Goal: Information Seeking & Learning: Learn about a topic

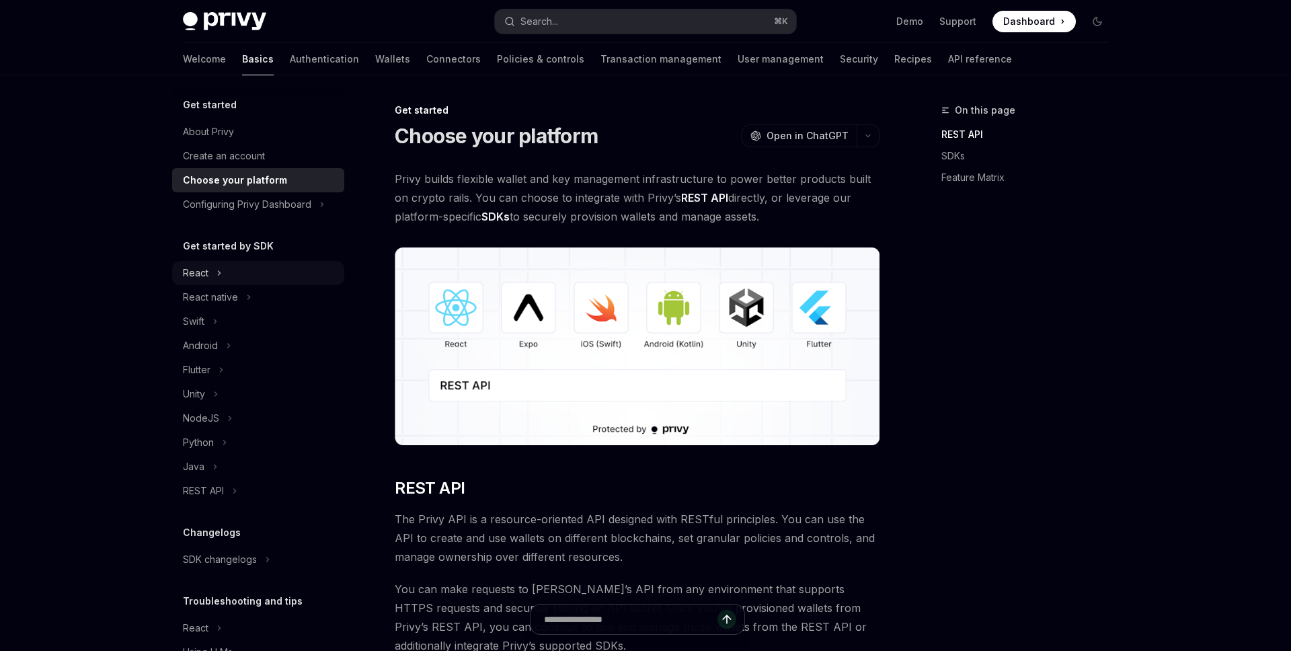
click at [212, 273] on div "React" at bounding box center [258, 273] width 172 height 24
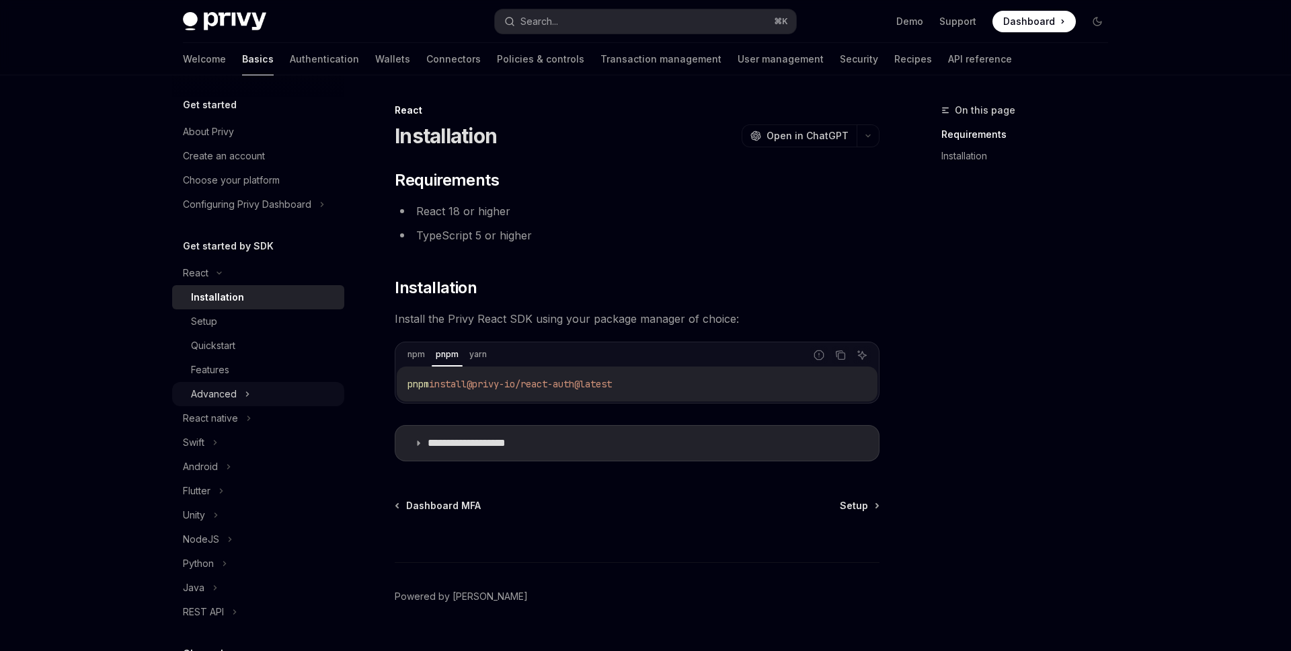
click at [226, 389] on div "Advanced" at bounding box center [214, 394] width 46 height 16
type textarea "*"
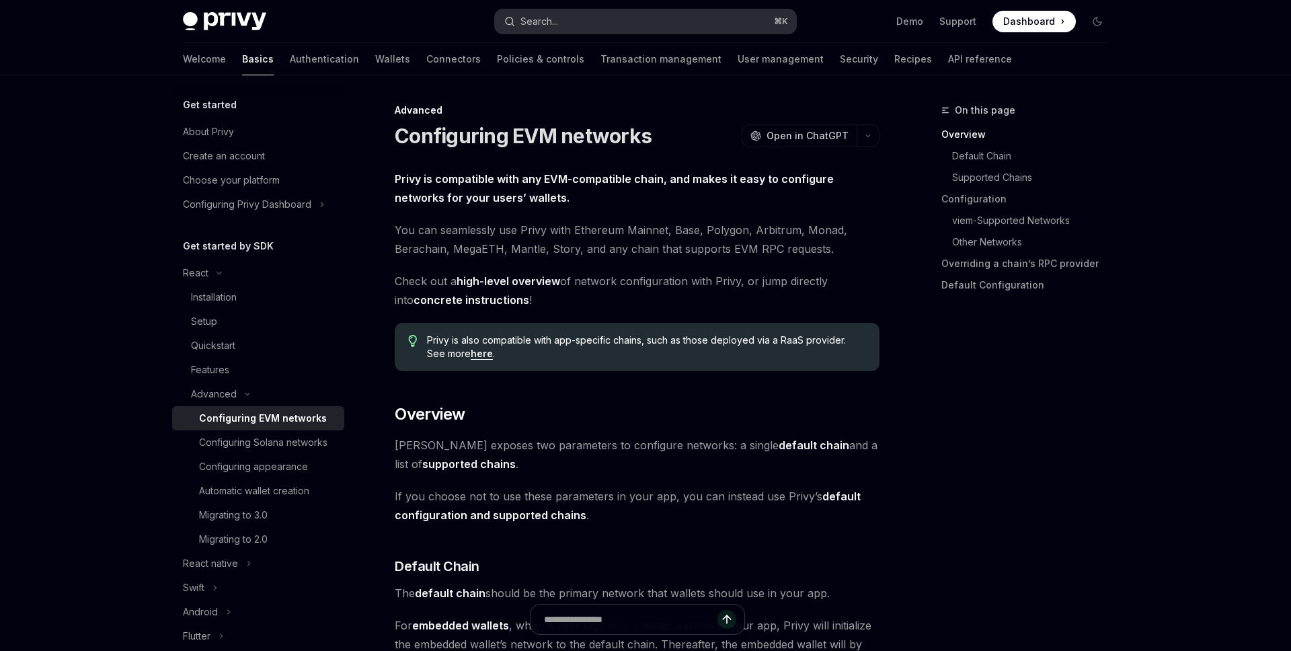
click at [649, 22] on button "Search... ⌘ K" at bounding box center [645, 21] width 301 height 24
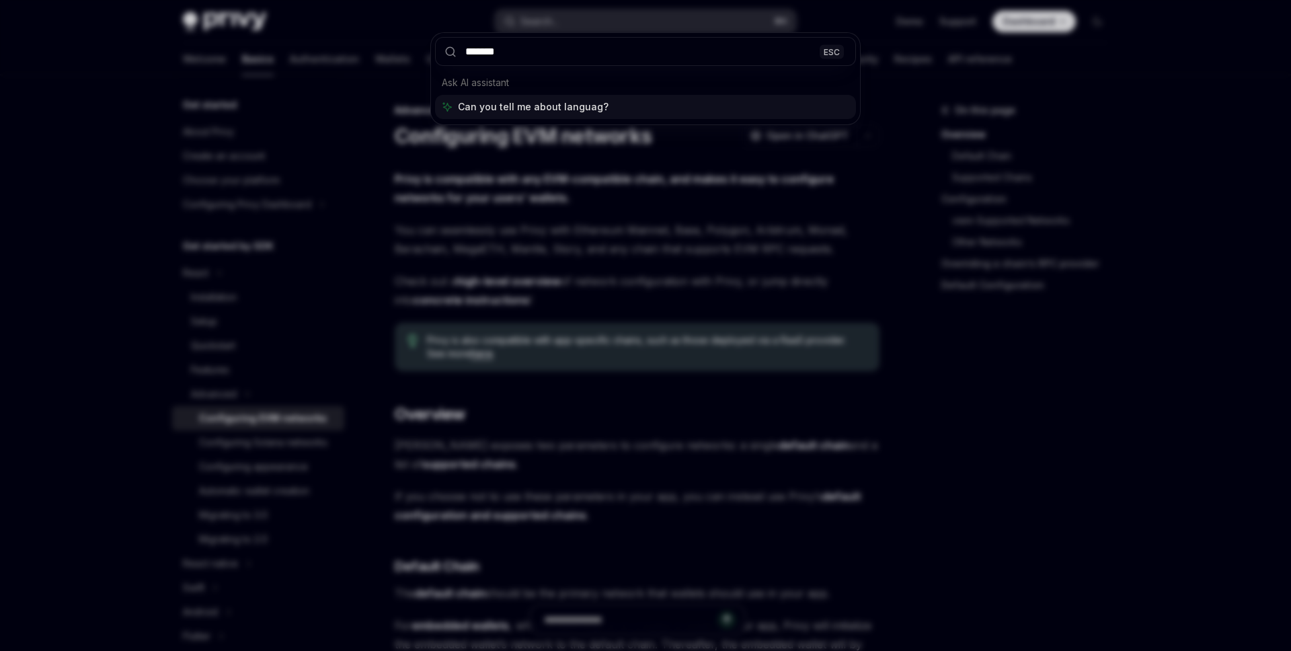
type input "********"
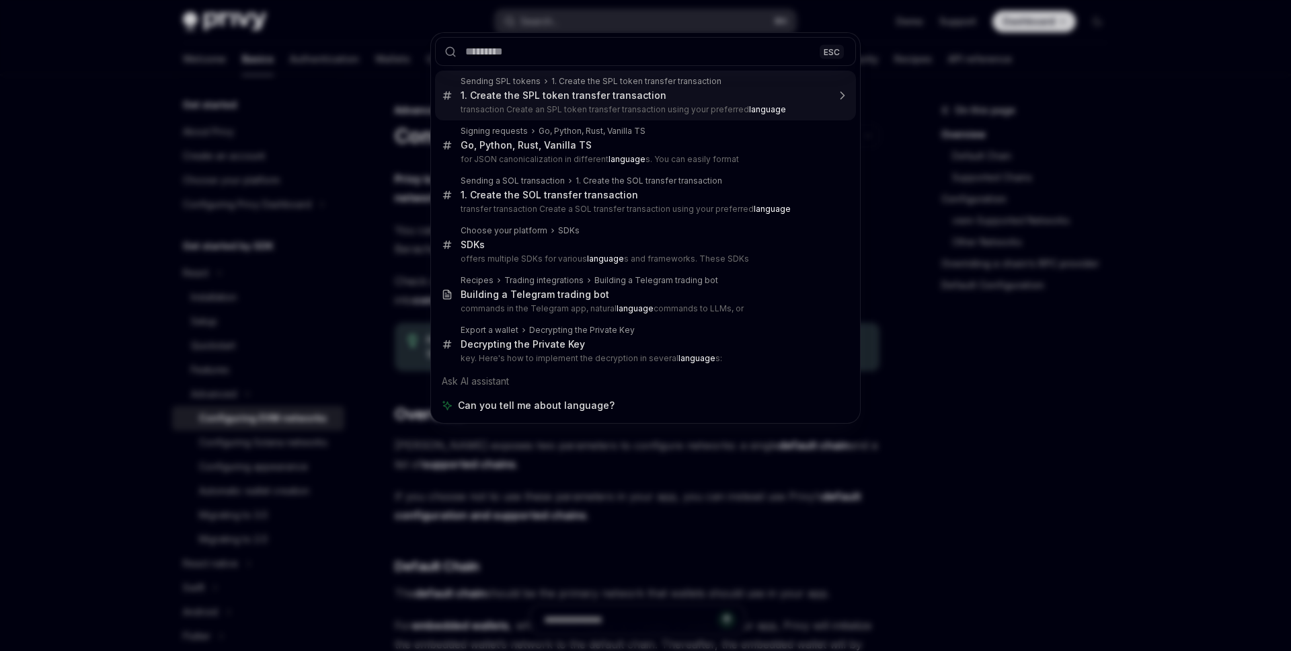
type textarea "*"
